Goal: Check status: Check status

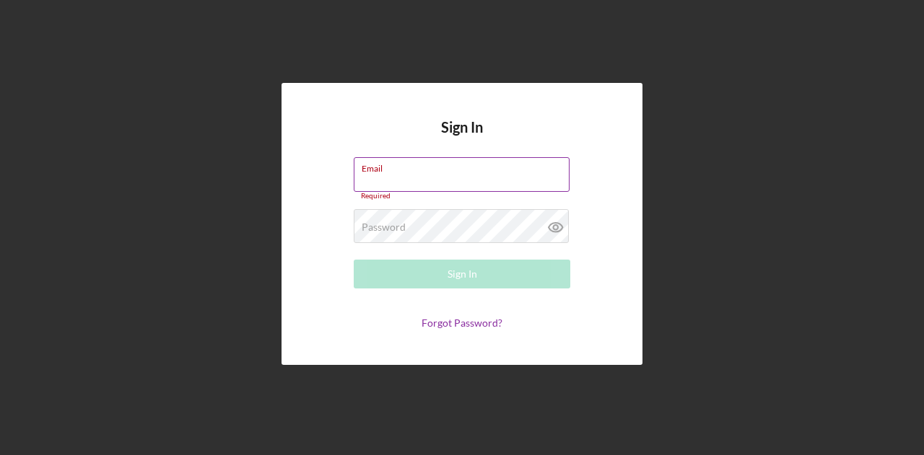
type input "[EMAIL_ADDRESS][DOMAIN_NAME]"
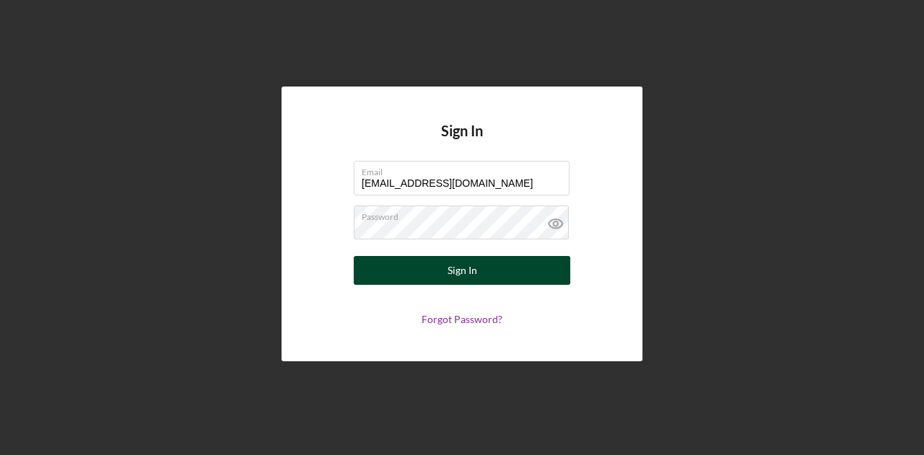
click at [493, 282] on button "Sign In" at bounding box center [462, 270] width 216 height 29
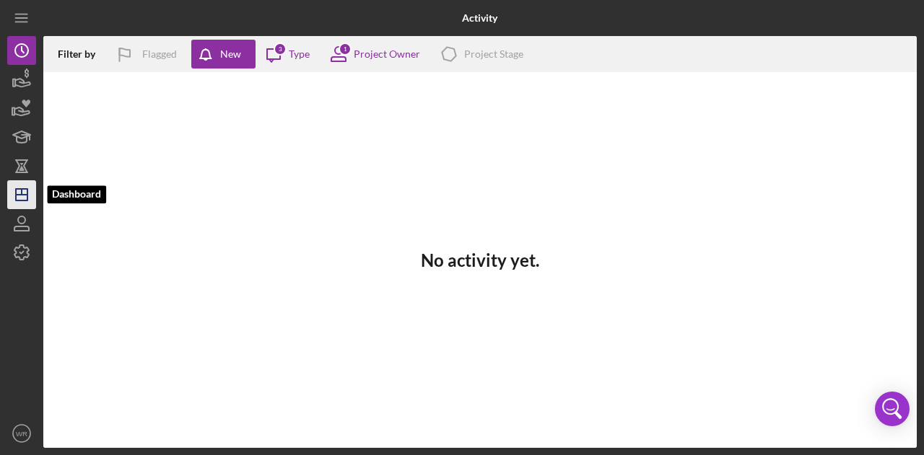
click at [16, 190] on polygon "button" at bounding box center [22, 195] width 12 height 12
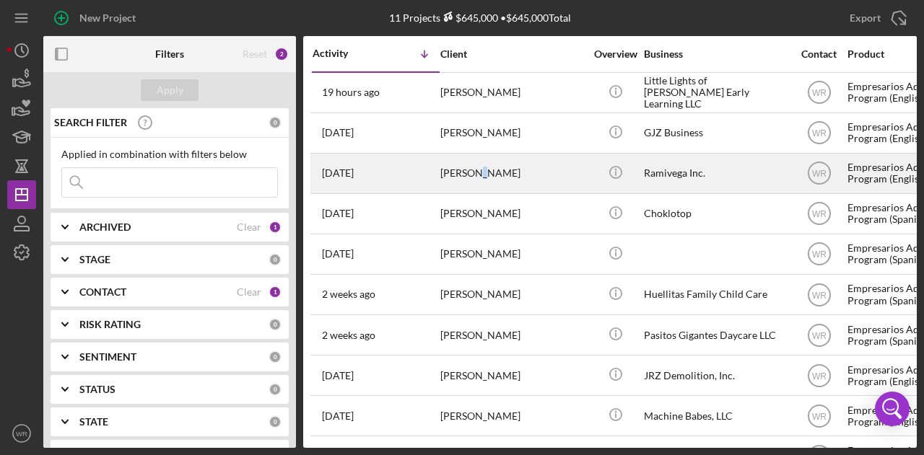
click at [476, 172] on div "[PERSON_NAME]" at bounding box center [512, 173] width 144 height 38
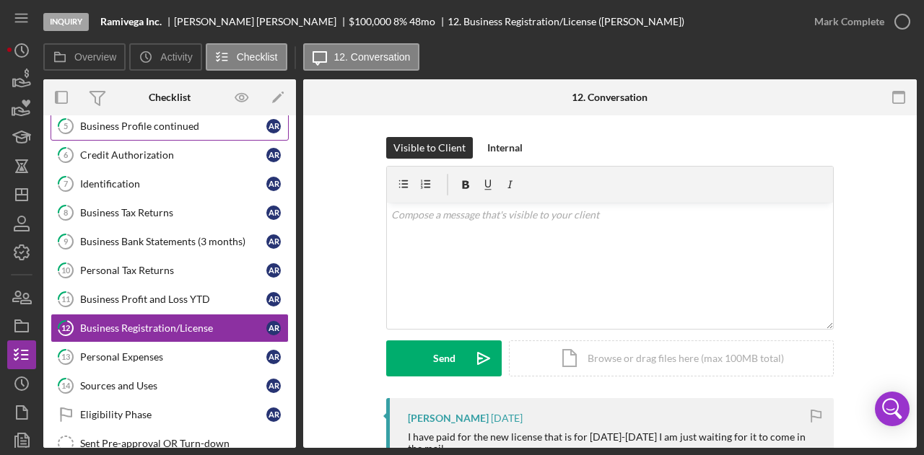
scroll to position [124, 0]
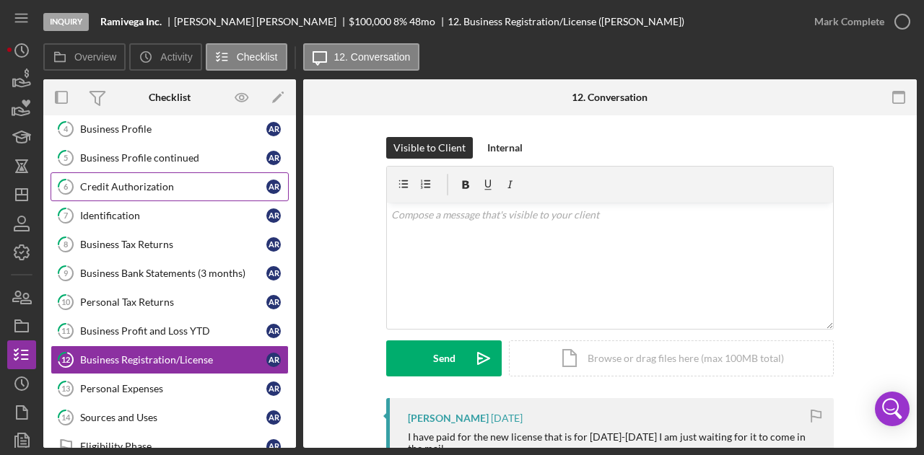
click at [147, 172] on link "6 Credit Authorization A R" at bounding box center [170, 186] width 238 height 29
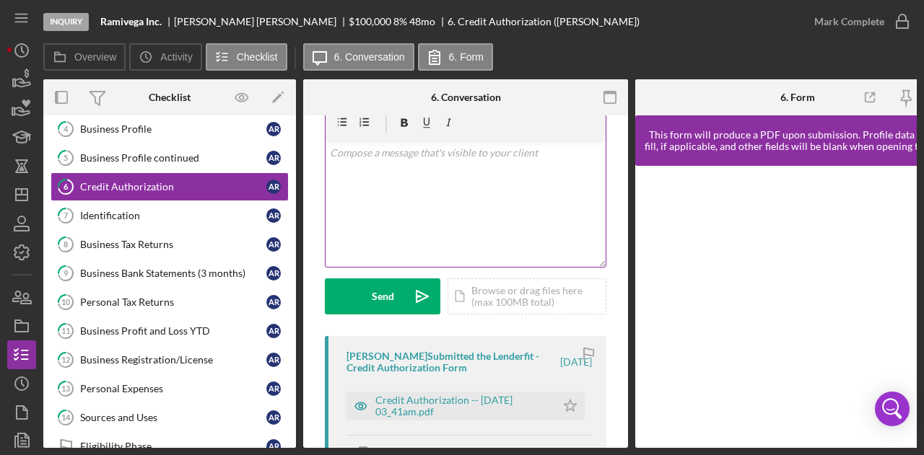
scroll to position [144, 0]
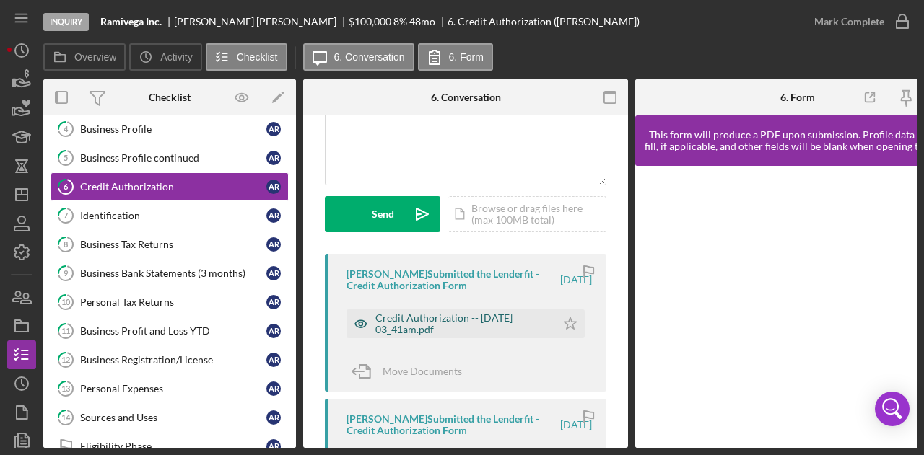
click at [417, 312] on div "Credit Authorization -- [DATE] 03_41am.pdf" at bounding box center [461, 323] width 173 height 23
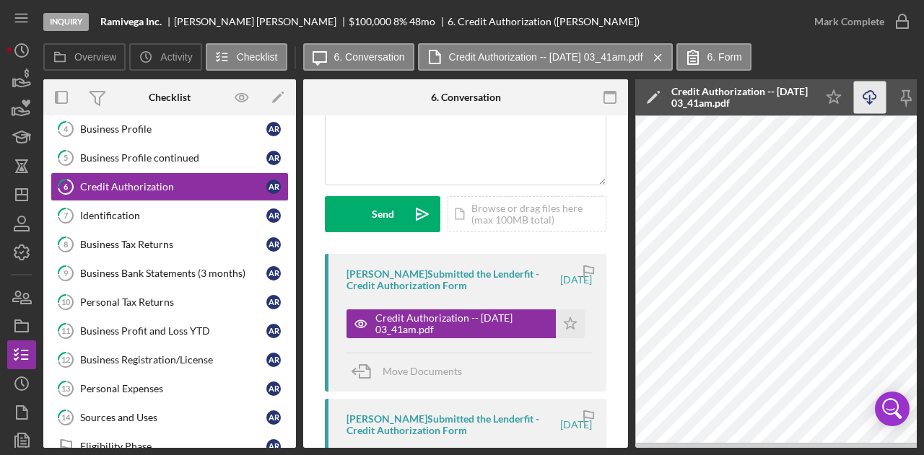
click at [870, 99] on line "button" at bounding box center [870, 99] width 0 height 8
click at [188, 214] on div "Identification" at bounding box center [173, 216] width 186 height 12
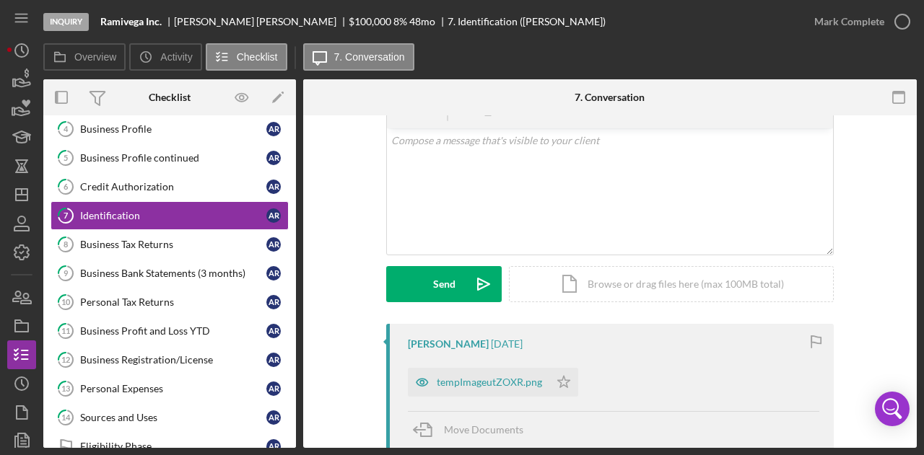
scroll to position [216, 0]
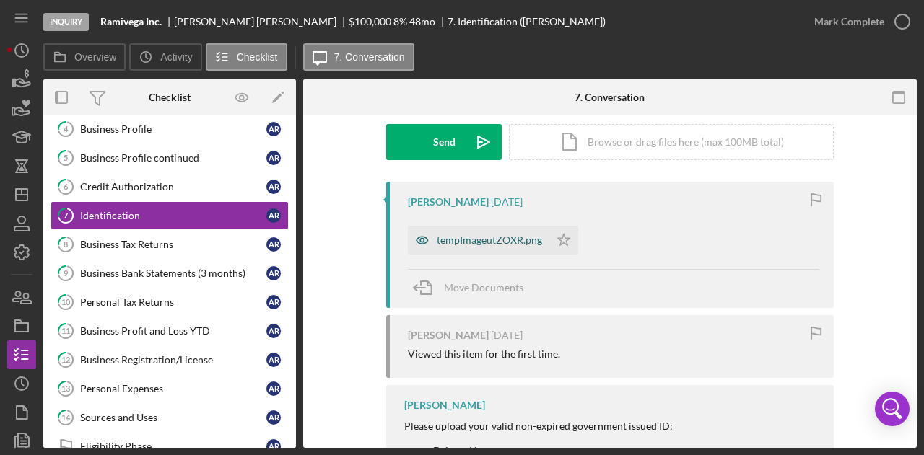
click at [494, 235] on div "tempImageutZOXR.png" at bounding box center [489, 241] width 105 height 12
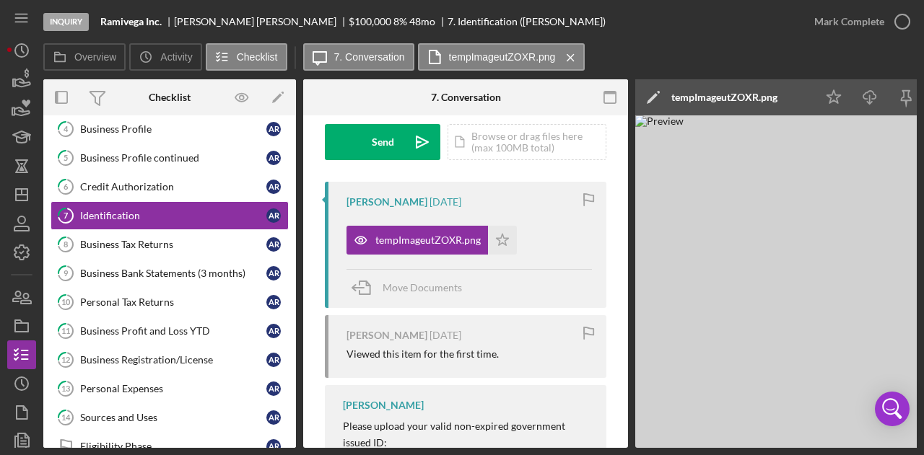
click at [913, 444] on div at bounding box center [913, 444] width 0 height 0
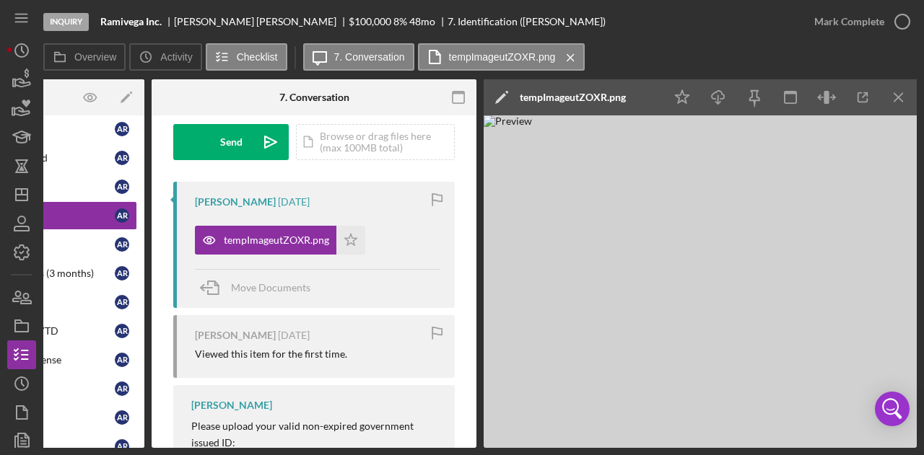
click at [913, 444] on div at bounding box center [913, 444] width 0 height 0
click at [718, 100] on line "button" at bounding box center [718, 99] width 0 height 8
click at [134, 450] on div "Inquiry Ramivega Inc. [PERSON_NAME] $100,000 $100,000 8 % 48 mo 7. Identificati…" at bounding box center [462, 227] width 924 height 455
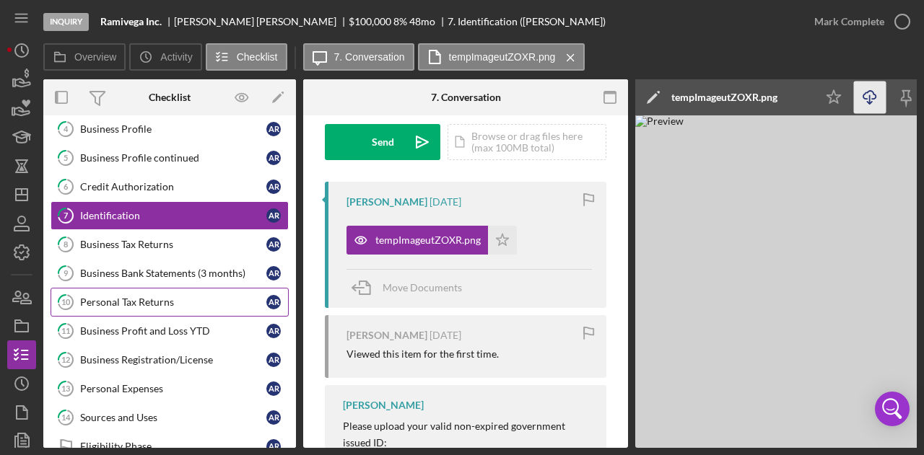
click at [120, 297] on div "Personal Tax Returns" at bounding box center [173, 303] width 186 height 12
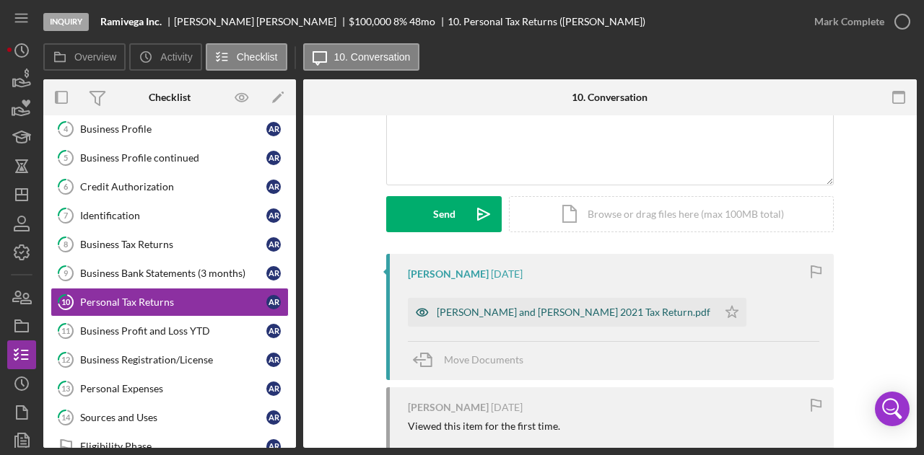
click at [483, 314] on div "[PERSON_NAME] and [PERSON_NAME] 2021 Tax Return.pdf" at bounding box center [573, 313] width 273 height 12
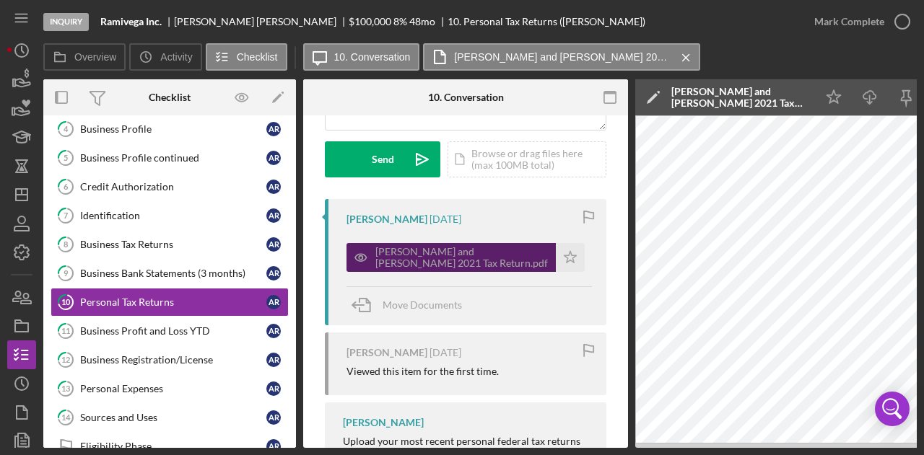
scroll to position [260, 0]
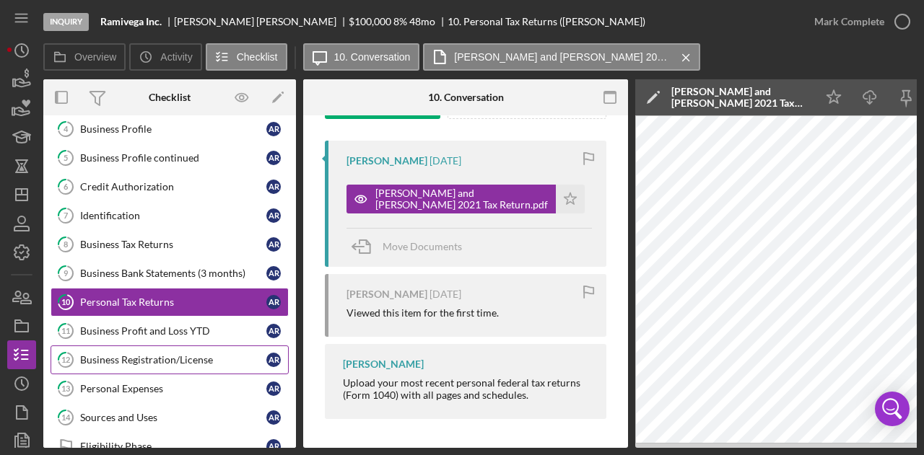
click at [141, 354] on div "Business Registration/License" at bounding box center [173, 360] width 186 height 12
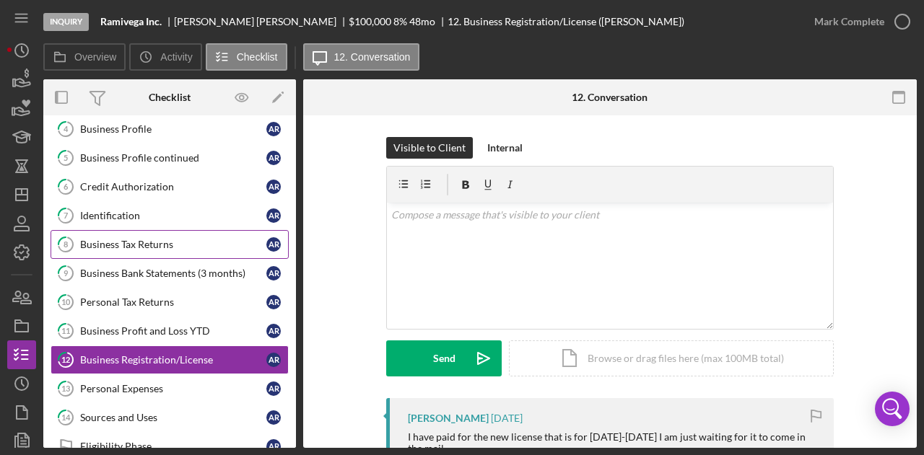
click at [152, 239] on div "Business Tax Returns" at bounding box center [173, 245] width 186 height 12
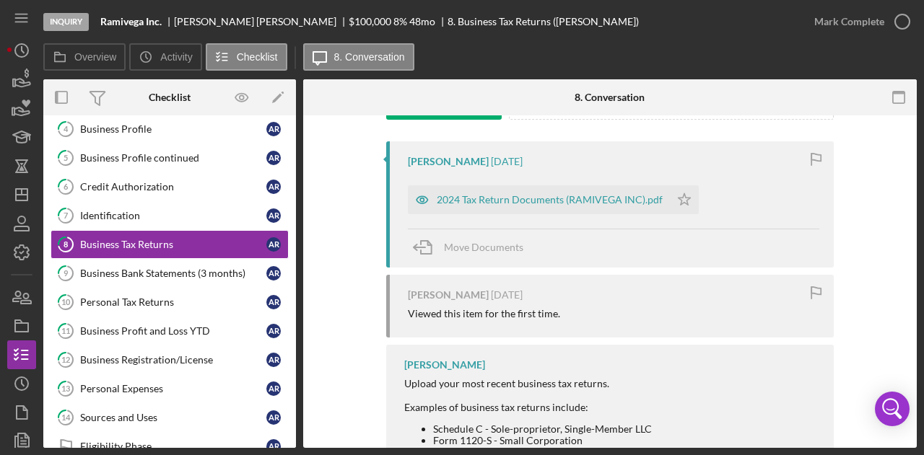
scroll to position [289, 0]
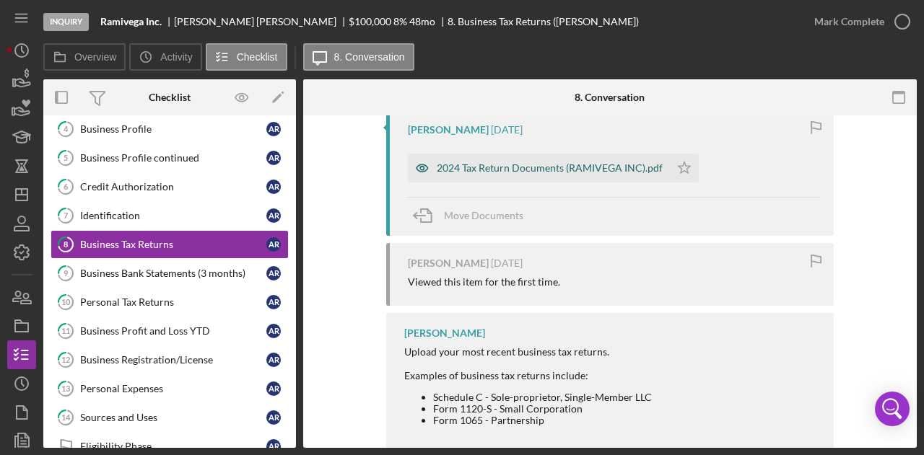
click at [518, 162] on div "2024 Tax Return Documents (RAMIVEGA INC).pdf" at bounding box center [550, 168] width 226 height 12
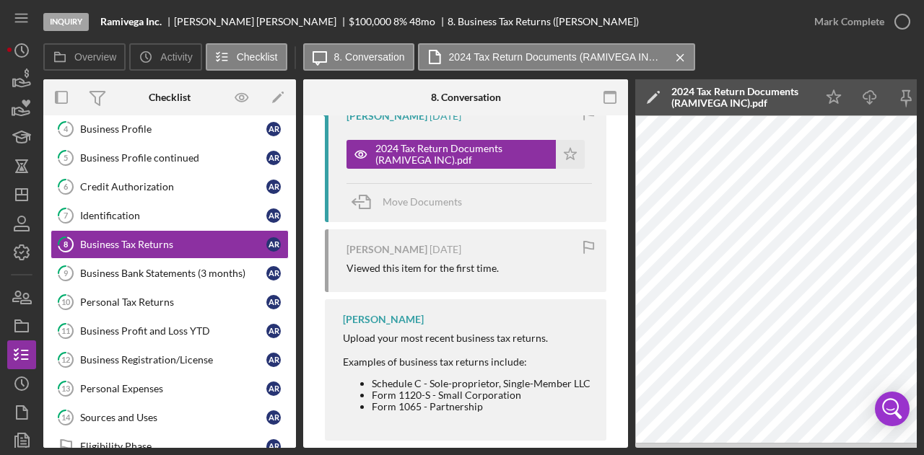
scroll to position [327, 0]
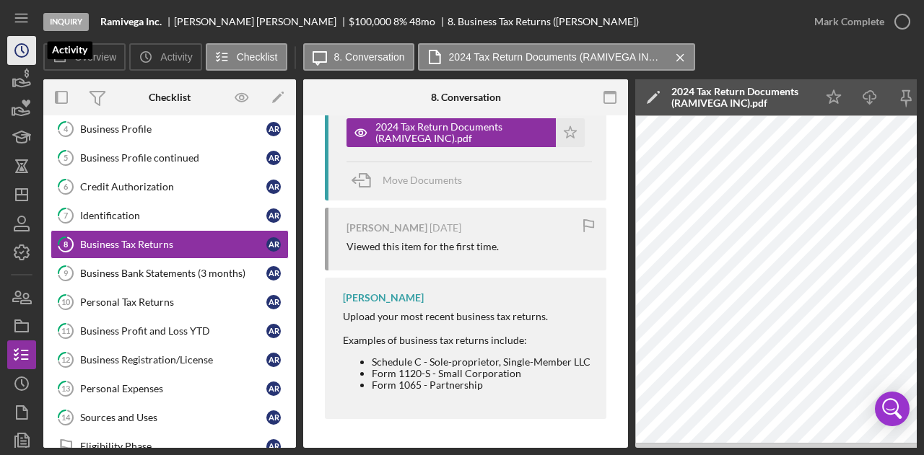
click at [17, 53] on icon "Icon/History" at bounding box center [22, 50] width 36 height 36
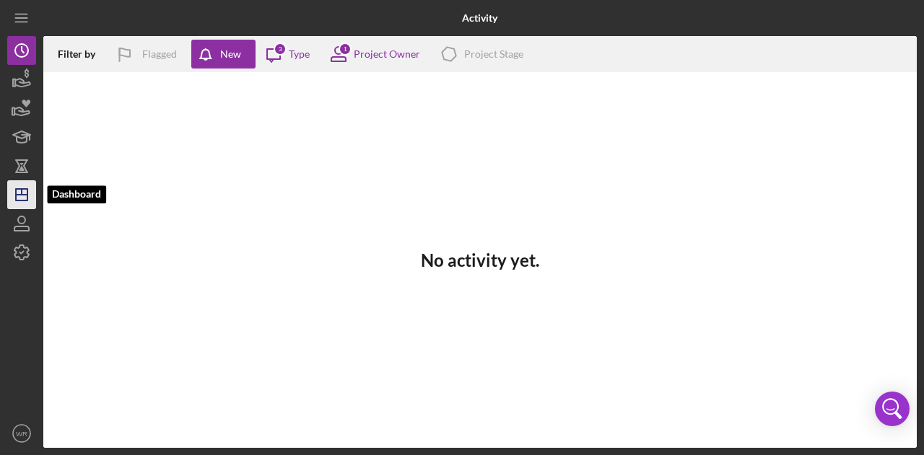
click at [16, 190] on polygon "button" at bounding box center [22, 195] width 12 height 12
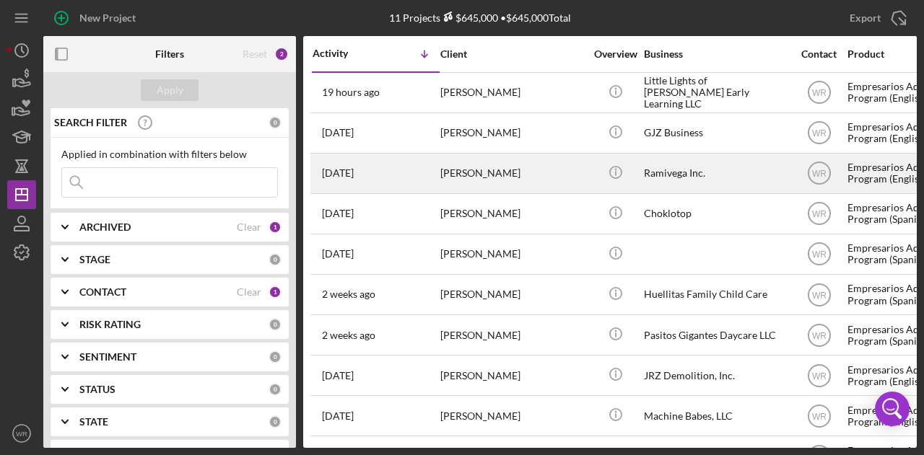
click at [404, 163] on div "[DATE] [PERSON_NAME]" at bounding box center [375, 173] width 126 height 38
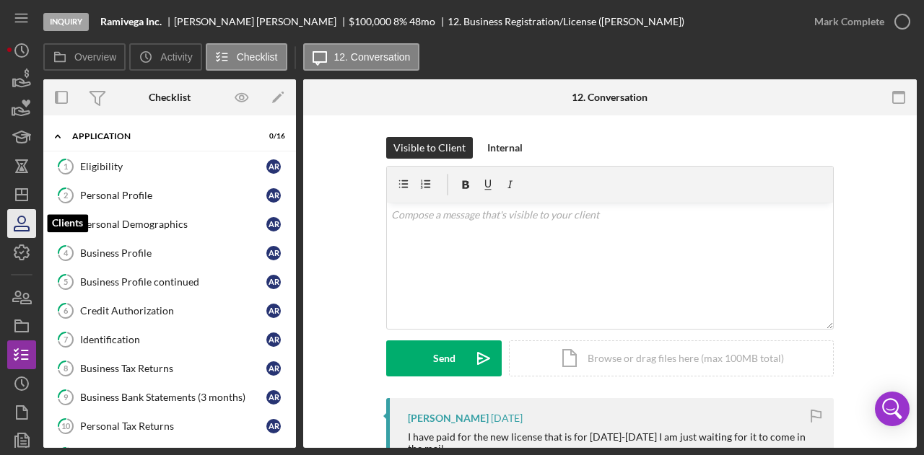
click at [17, 227] on icon "button" at bounding box center [21, 229] width 14 height 4
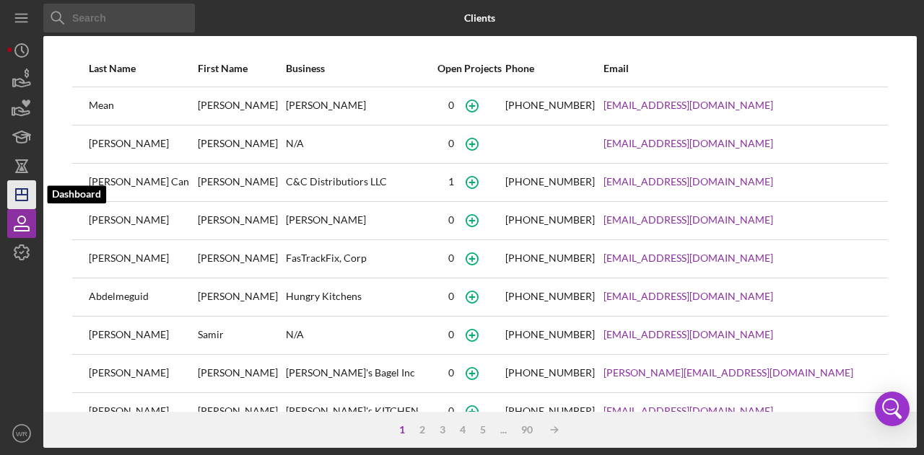
click at [23, 185] on icon "Icon/Dashboard" at bounding box center [22, 195] width 36 height 36
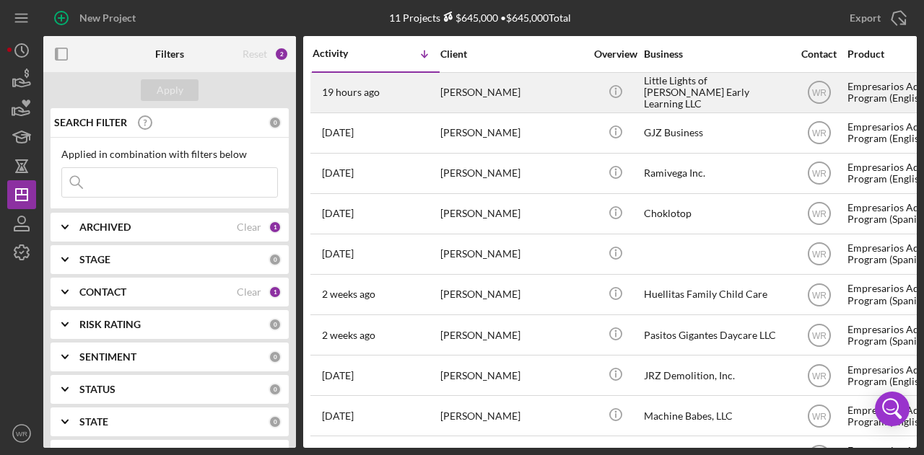
click at [524, 99] on div "[PERSON_NAME]" at bounding box center [512, 93] width 144 height 38
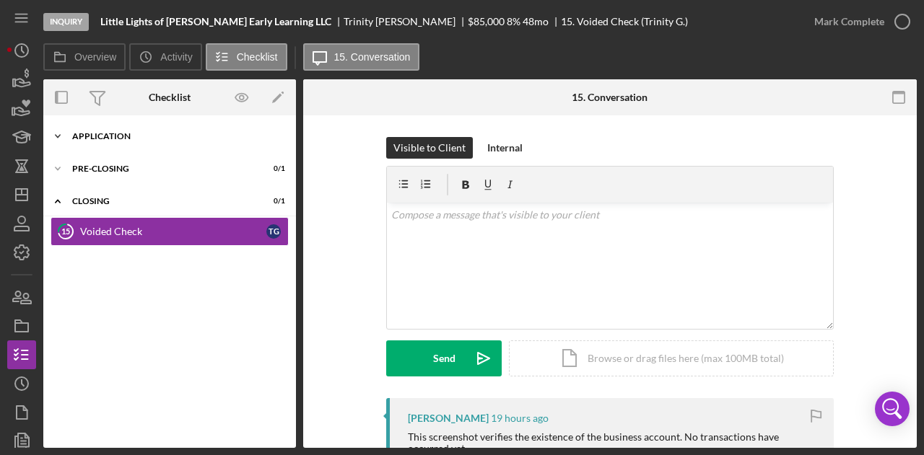
click at [115, 134] on div "Application" at bounding box center [175, 136] width 206 height 9
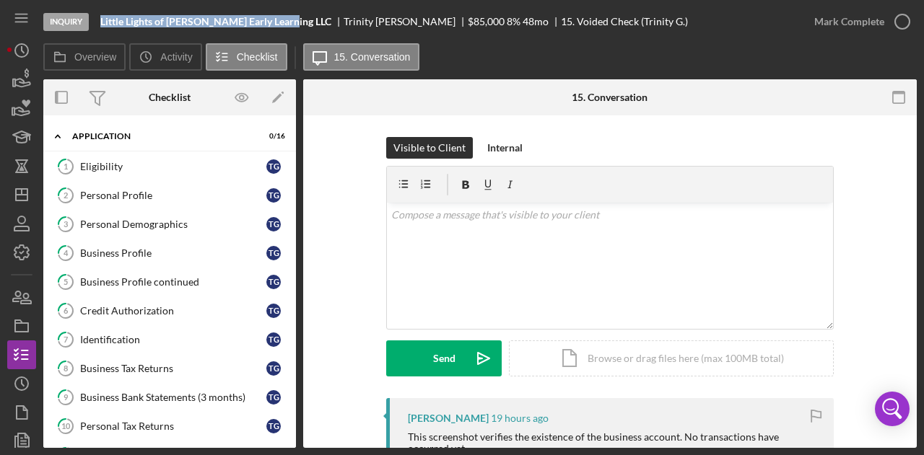
drag, startPoint x: 287, startPoint y: 20, endPoint x: 102, endPoint y: 21, distance: 185.4
click at [102, 21] on div "Little Lights of [PERSON_NAME] Early Learning LLC" at bounding box center [221, 22] width 243 height 12
copy b "Little Lights of [PERSON_NAME] Early Learning LLC"
click at [121, 305] on div "Credit Authorization" at bounding box center [173, 311] width 186 height 12
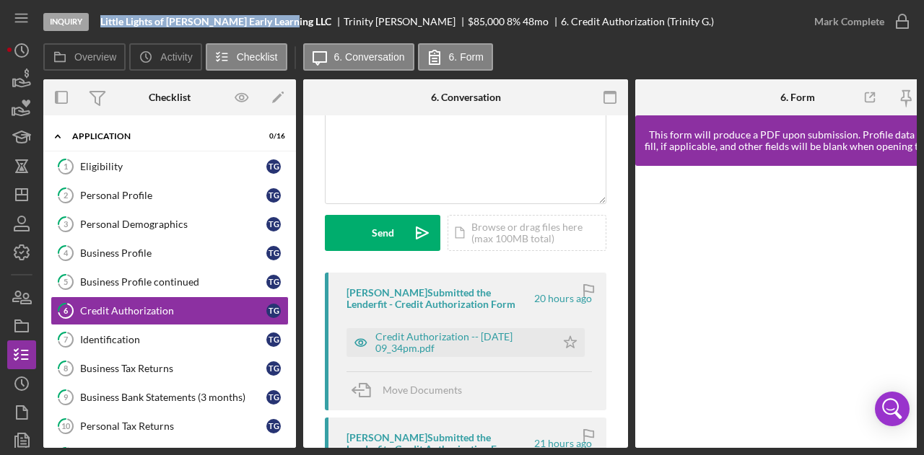
scroll to position [216, 0]
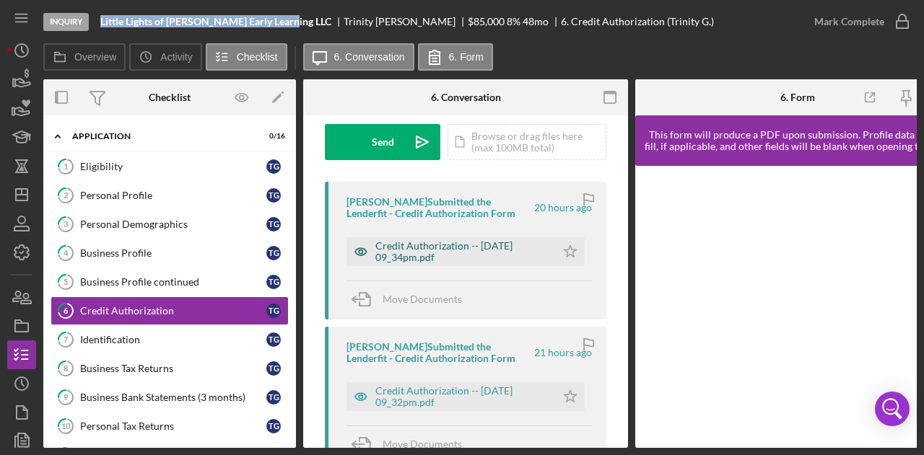
click at [430, 253] on div "Credit Authorization -- [DATE] 09_34pm.pdf" at bounding box center [461, 251] width 173 height 23
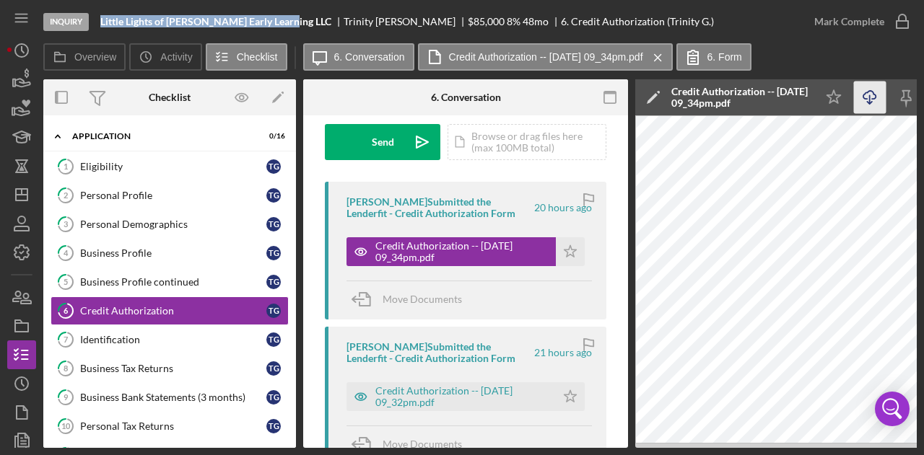
click at [873, 90] on icon "Icon/Download" at bounding box center [870, 98] width 32 height 32
click at [140, 340] on div "Identification" at bounding box center [173, 340] width 186 height 12
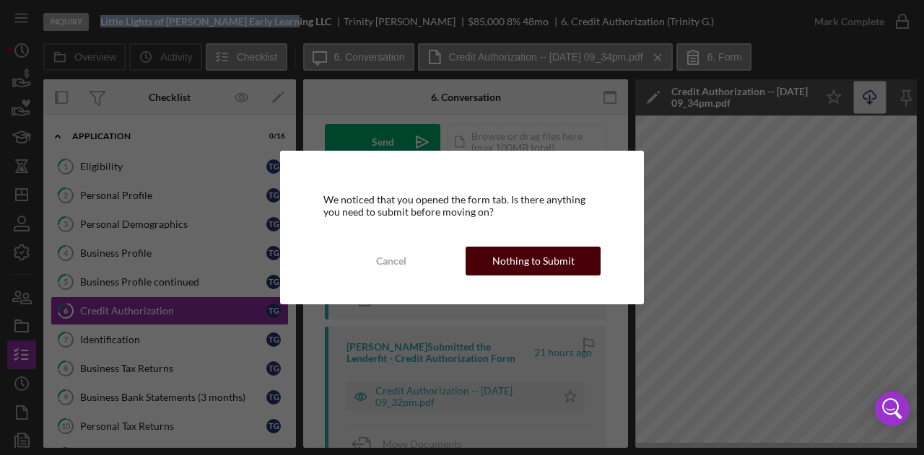
click at [564, 250] on div "Nothing to Submit" at bounding box center [533, 261] width 82 height 29
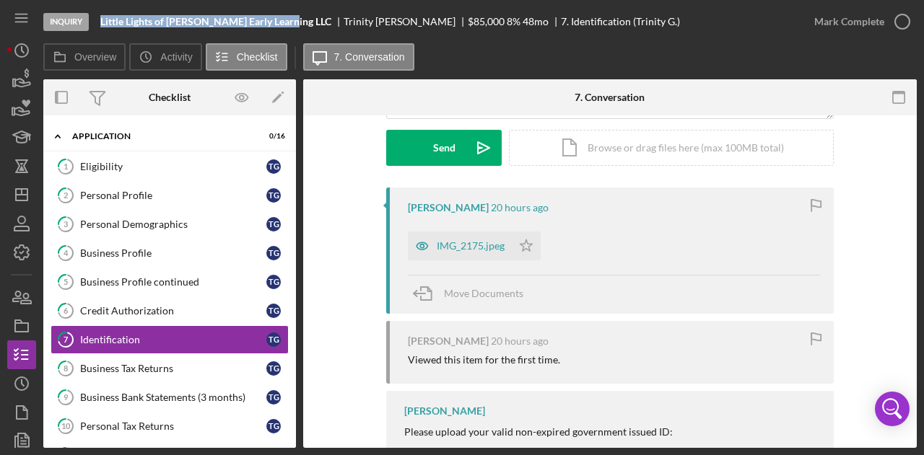
scroll to position [216, 0]
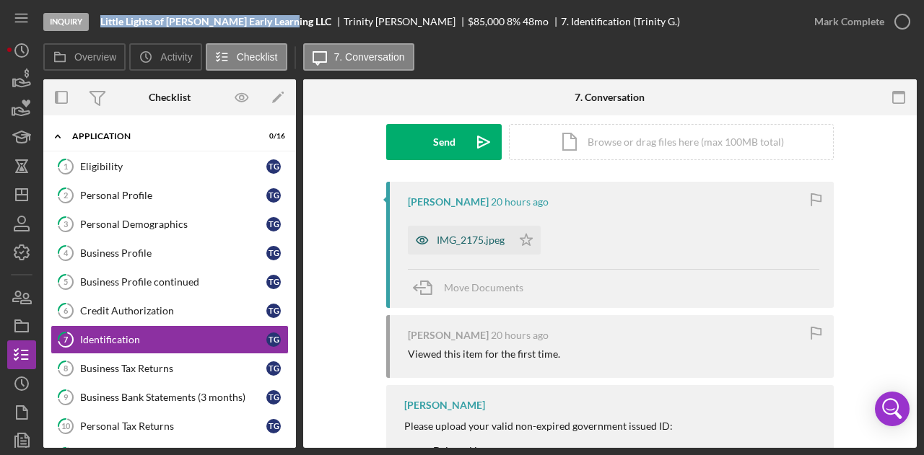
click at [485, 233] on div "IMG_2175.jpeg" at bounding box center [460, 240] width 104 height 29
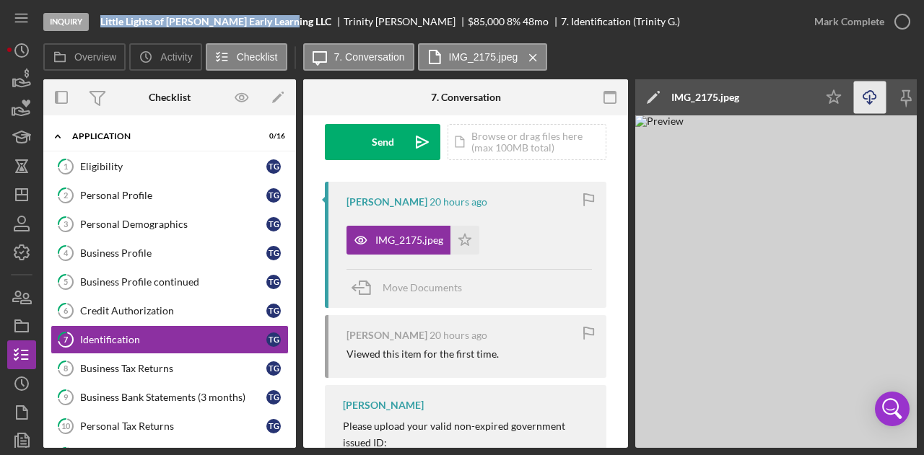
click at [877, 98] on icon "Icon/Download" at bounding box center [870, 98] width 32 height 32
click at [23, 223] on icon "button" at bounding box center [21, 219] width 7 height 7
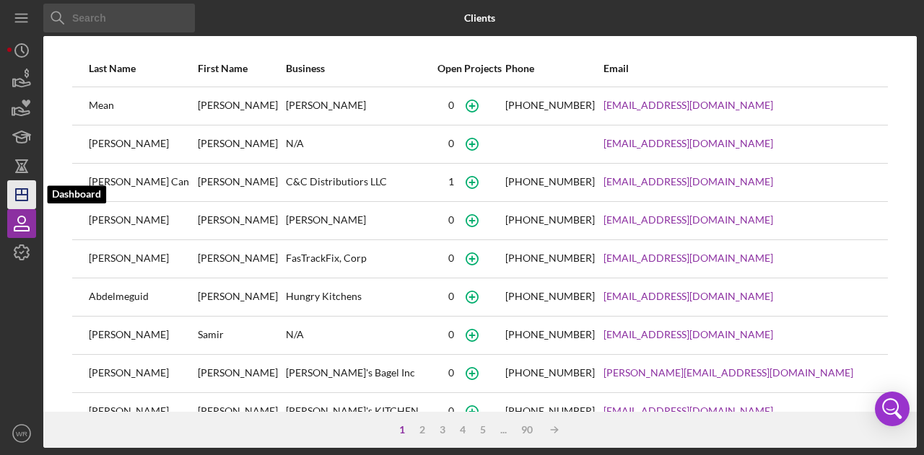
click at [26, 202] on icon "Icon/Dashboard" at bounding box center [22, 195] width 36 height 36
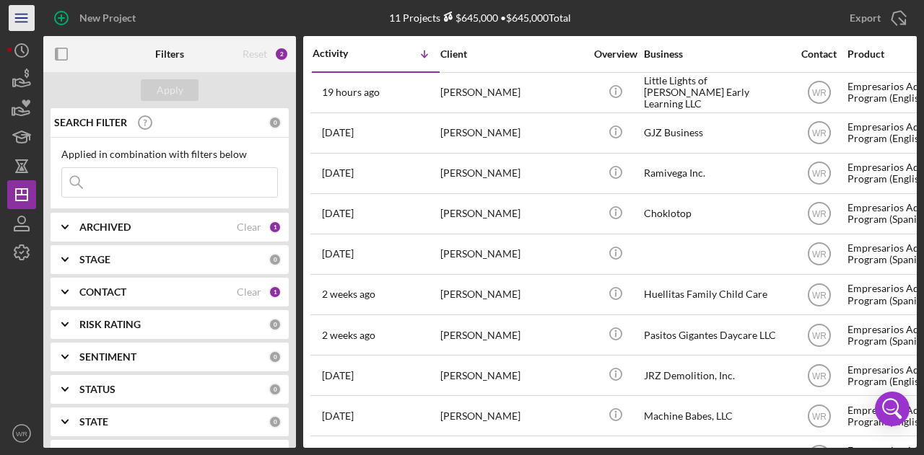
click at [12, 16] on icon "Icon/Menu" at bounding box center [22, 18] width 32 height 32
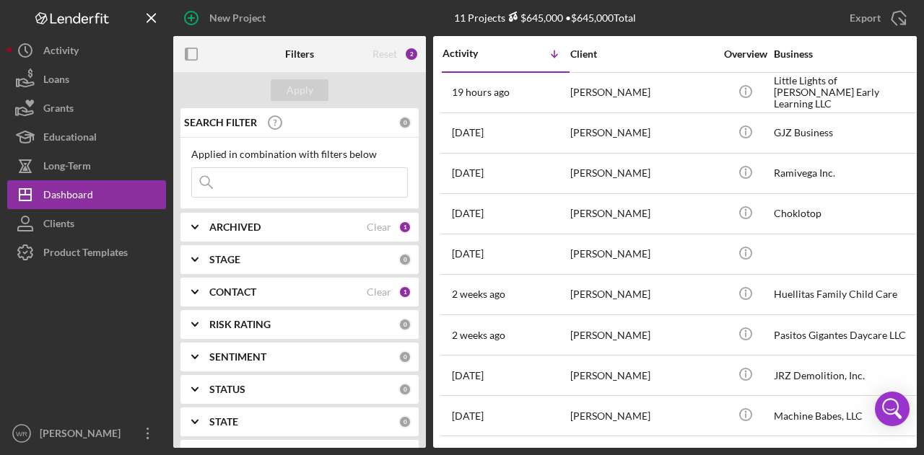
click at [108, 380] on div at bounding box center [86, 343] width 159 height 152
